Goal: Task Accomplishment & Management: Manage account settings

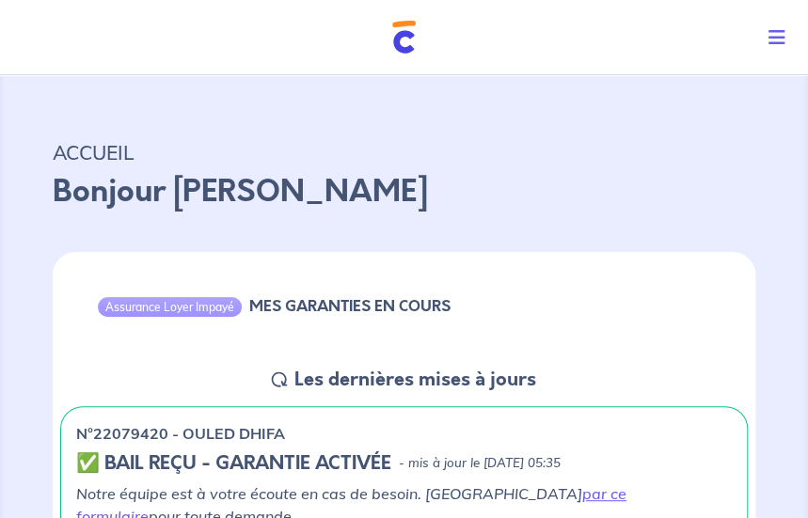
click at [783, 40] on icon "Toggle navigation" at bounding box center [777, 37] width 17 height 19
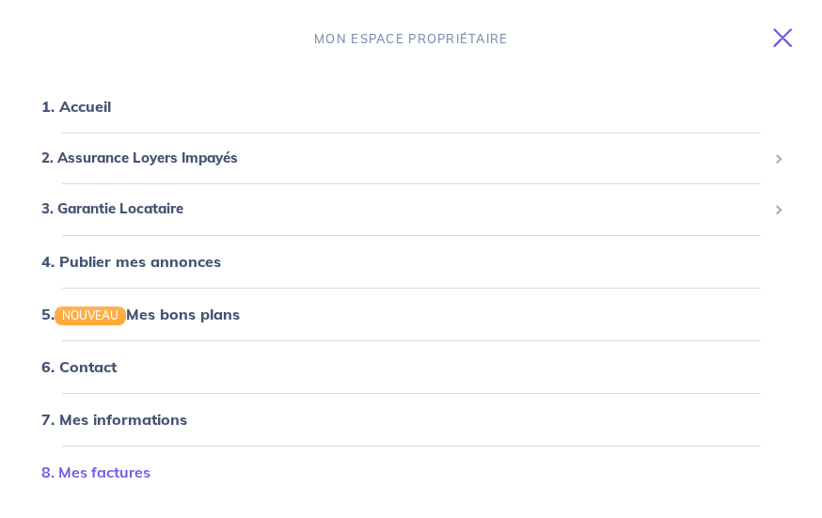
click at [143, 477] on link "8. Mes factures" at bounding box center [95, 472] width 109 height 19
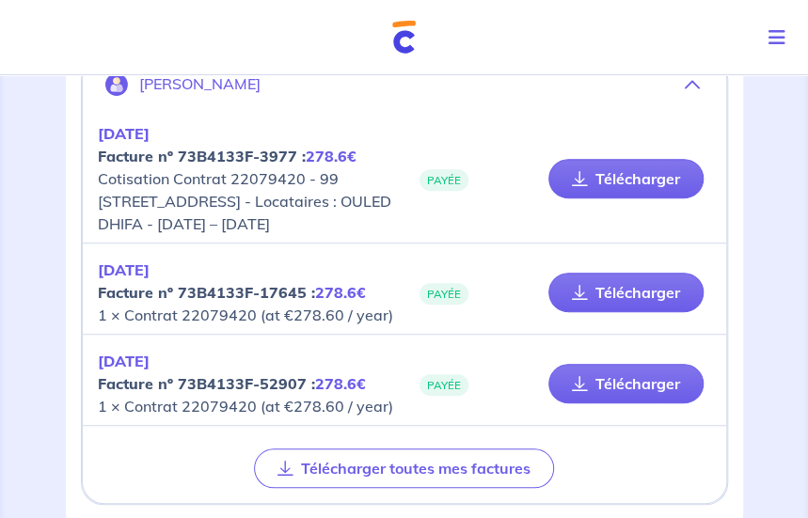
scroll to position [282, 0]
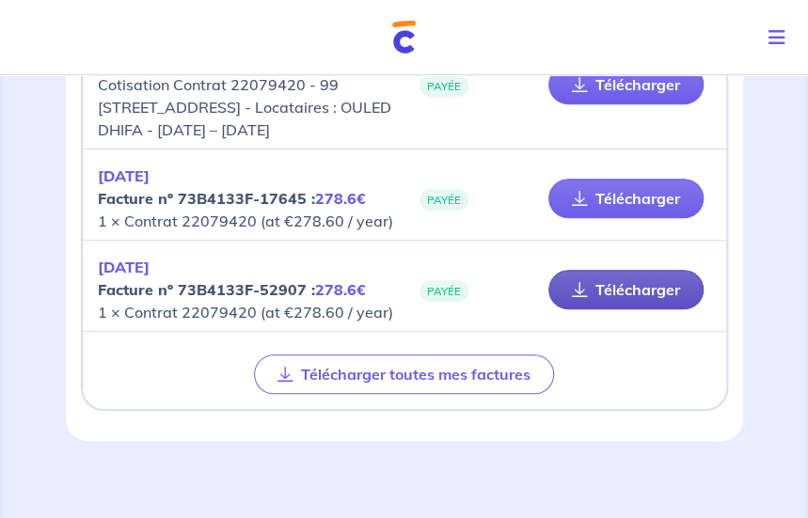
click at [614, 284] on link "Télécharger" at bounding box center [625, 290] width 155 height 40
